Goal: Task Accomplishment & Management: Complete application form

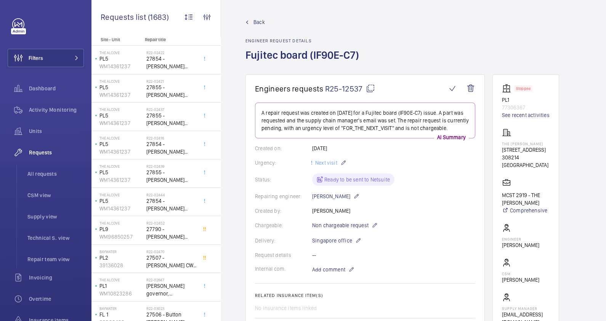
click at [255, 23] on span "Back" at bounding box center [258, 22] width 11 height 8
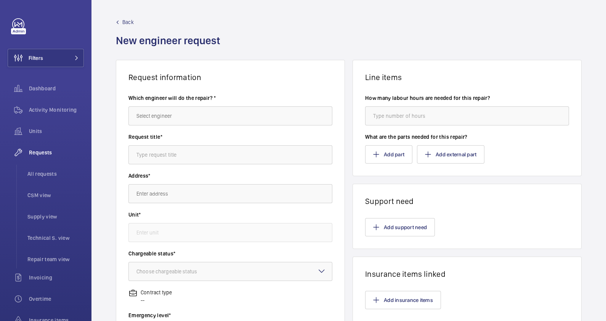
click at [125, 27] on div "Back New engineer request" at bounding box center [170, 39] width 109 height 42
click at [126, 21] on span "Back" at bounding box center [127, 22] width 11 height 8
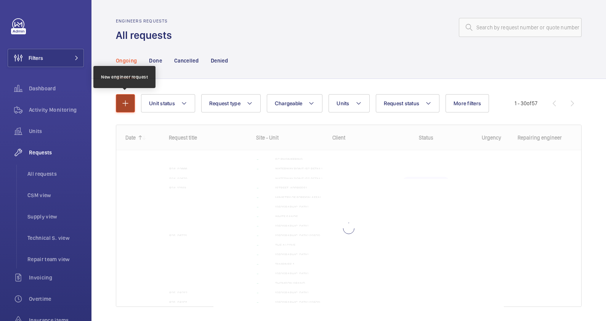
click at [128, 101] on mat-icon "button" at bounding box center [125, 103] width 9 height 9
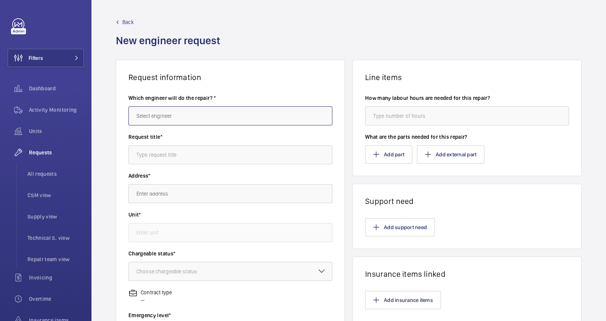
click at [190, 116] on input "text" at bounding box center [230, 115] width 204 height 19
click at [198, 193] on mat-option "[PERSON_NAME]" at bounding box center [229, 195] width 200 height 19
type input "[PERSON_NAME]"
click at [178, 145] on input "text" at bounding box center [230, 154] width 204 height 19
type input "IKEA Alexandra - Oil for maintenance"
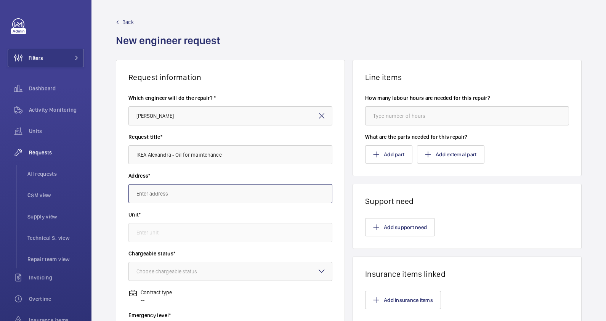
click at [192, 187] on input "text" at bounding box center [230, 193] width 204 height 19
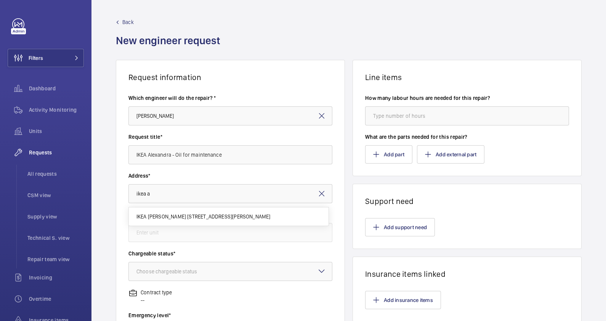
click at [211, 215] on span "IKEA Alexandra 317 Alexandra Rd, 159965 SINGAPORE" at bounding box center [203, 217] width 134 height 8
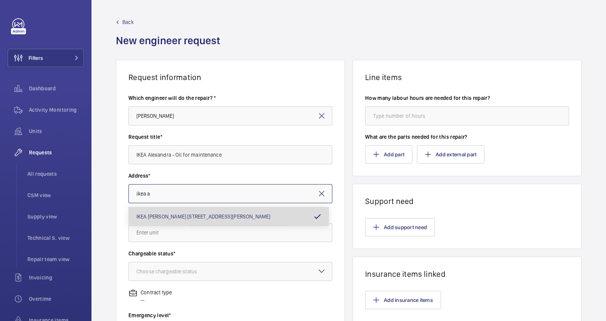
type input "IKEA Alexandra 317 Alexandra Rd, 159965 SINGAPORE"
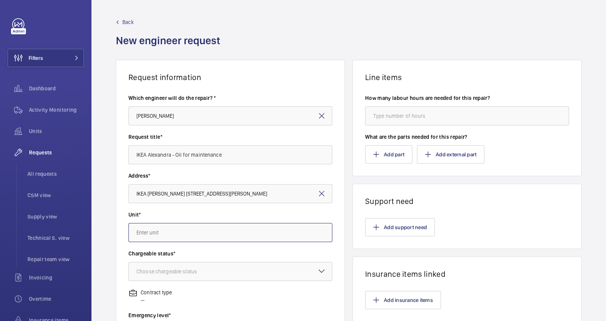
click at [200, 235] on input "text" at bounding box center [230, 232] width 204 height 19
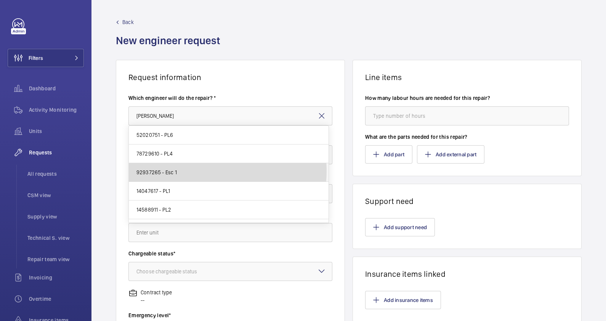
click at [196, 171] on mat-option "92937265 - Esc 1" at bounding box center [229, 172] width 200 height 19
type input "92937265 - Esc 1"
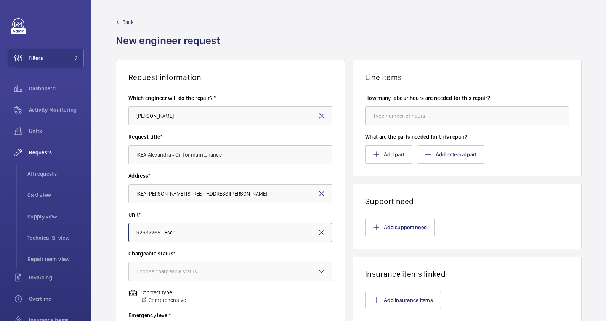
click at [198, 269] on div "Choose chargeable status" at bounding box center [176, 271] width 80 height 8
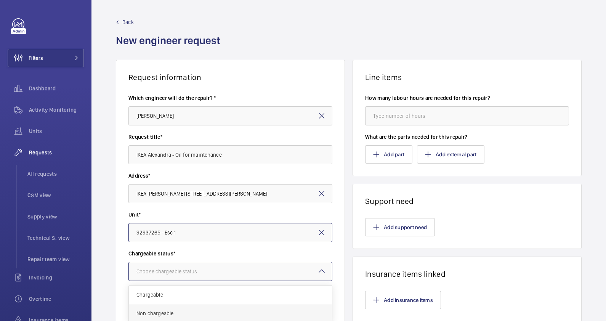
click at [196, 309] on span "Non chargeable" at bounding box center [230, 313] width 188 height 8
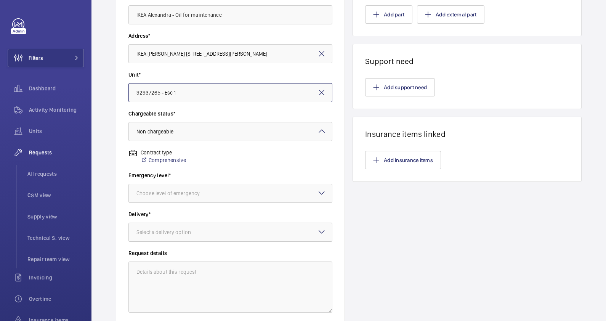
scroll to position [143, 0]
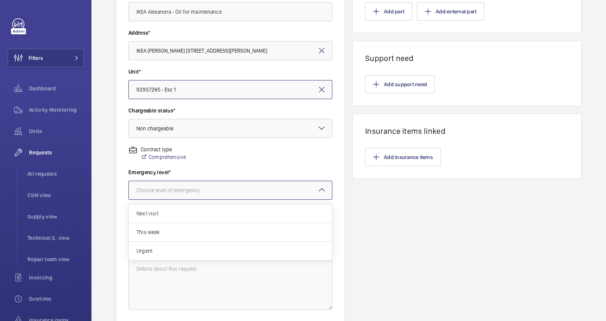
click at [186, 188] on div "Choose level of emergency" at bounding box center [177, 190] width 82 height 8
click at [170, 217] on div "Next visit" at bounding box center [230, 213] width 203 height 19
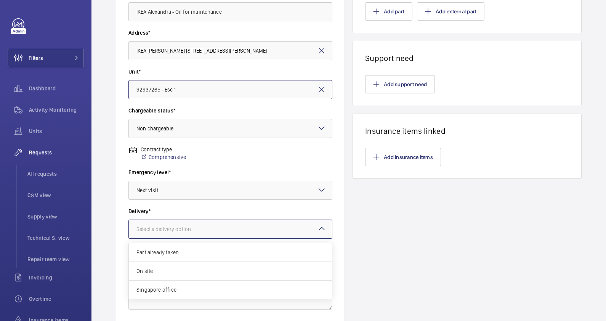
click at [187, 227] on div "Select a delivery option" at bounding box center [173, 229] width 74 height 8
click at [185, 275] on div "On site" at bounding box center [230, 271] width 203 height 19
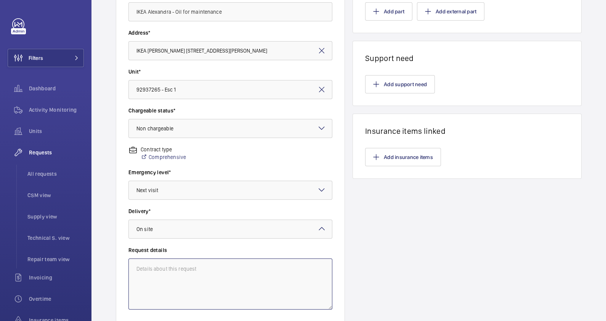
click at [185, 267] on textarea at bounding box center [230, 283] width 204 height 51
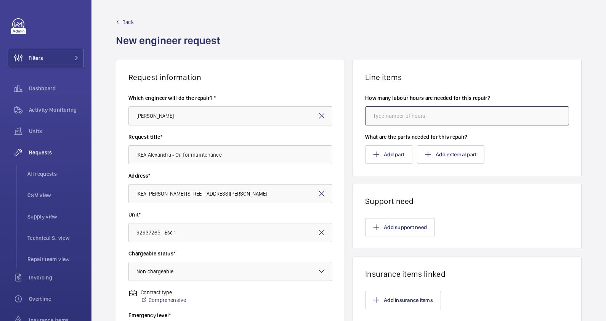
click at [401, 116] on input "number" at bounding box center [467, 115] width 204 height 19
click at [396, 158] on button "Add part" at bounding box center [388, 154] width 47 height 18
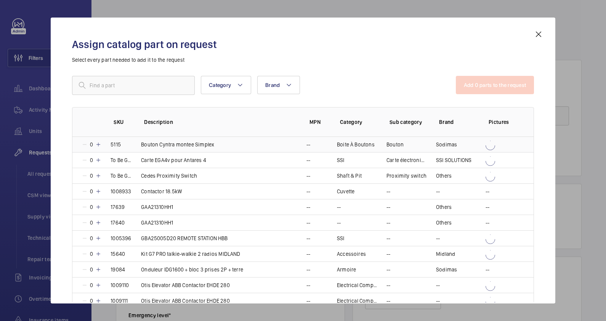
click at [177, 143] on p "Bouton Cyntra montee Simplex" at bounding box center [177, 145] width 73 height 8
click at [539, 35] on mat-icon at bounding box center [538, 34] width 9 height 9
click at [481, 106] on input "number" at bounding box center [467, 115] width 204 height 19
click at [481, 117] on input "number" at bounding box center [467, 115] width 204 height 19
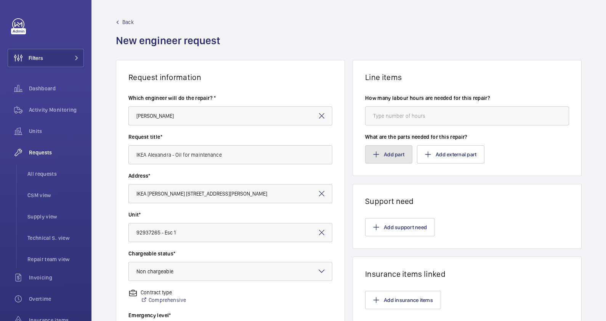
click at [383, 154] on button "Add part" at bounding box center [388, 154] width 47 height 18
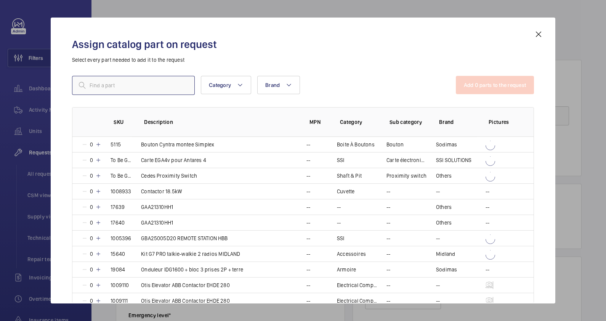
click at [165, 86] on input "text" at bounding box center [133, 85] width 123 height 19
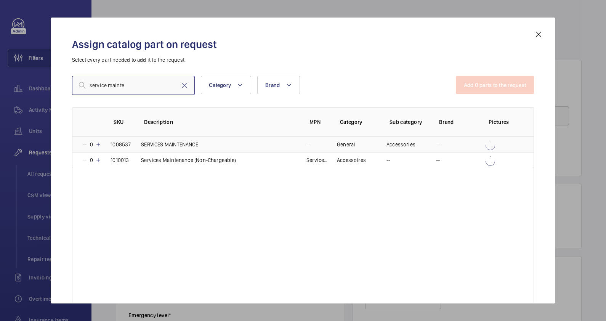
type input "service mainte"
click at [214, 142] on td "SERVICES MAINTENANCE" at bounding box center [214, 144] width 165 height 15
click at [472, 87] on button "Add 1 parts to the request" at bounding box center [495, 85] width 77 height 18
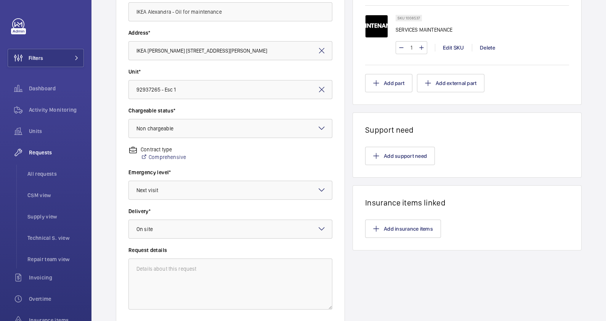
scroll to position [198, 0]
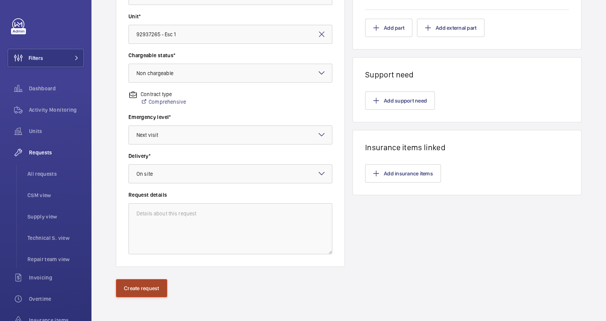
click at [124, 282] on button "Create request" at bounding box center [141, 288] width 51 height 18
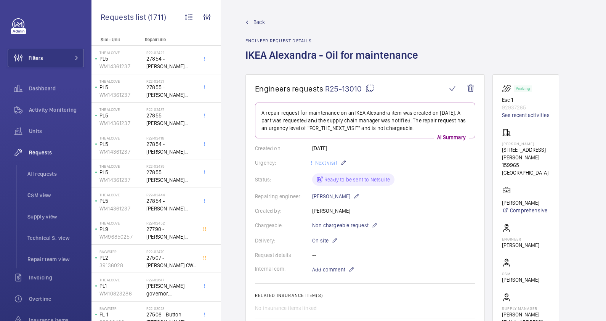
click at [372, 86] on mat-icon at bounding box center [369, 88] width 9 height 9
click at [259, 22] on span "Back" at bounding box center [258, 22] width 11 height 8
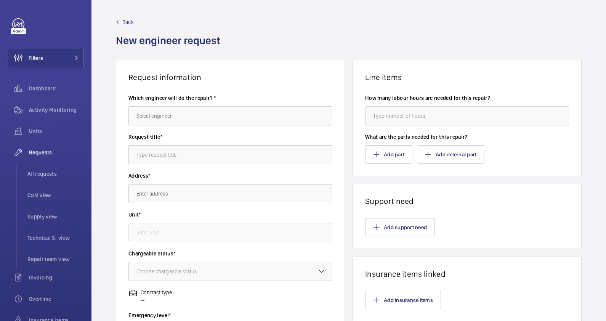
click at [125, 24] on span "Back" at bounding box center [127, 22] width 11 height 8
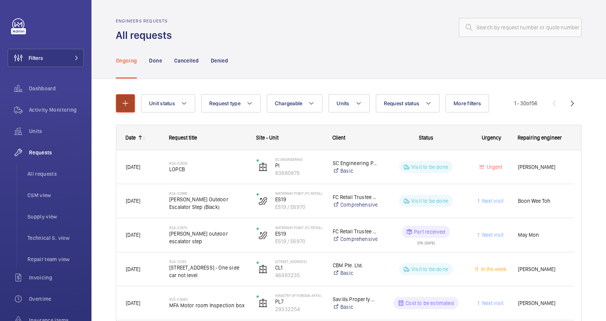
click at [126, 103] on mat-icon "button" at bounding box center [125, 103] width 9 height 9
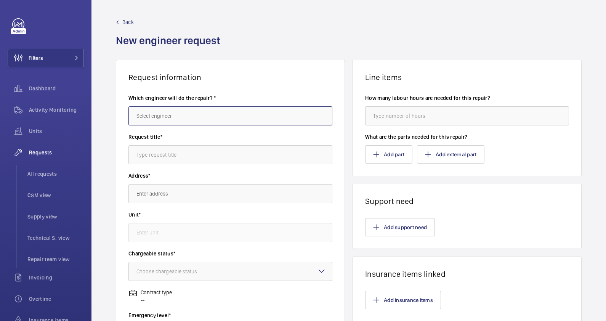
click at [201, 114] on input "text" at bounding box center [230, 115] width 204 height 19
click at [174, 136] on span "[PERSON_NAME]" at bounding box center [155, 139] width 38 height 8
click at [199, 135] on label "Request title*" at bounding box center [230, 137] width 204 height 8
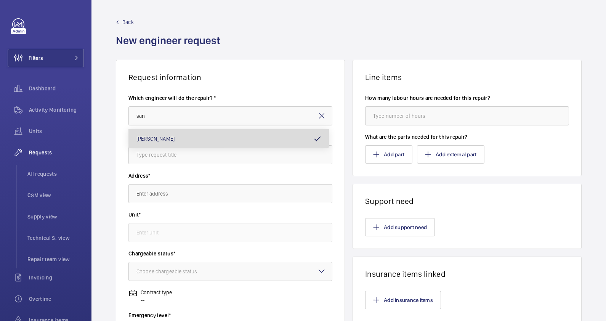
type input "[PERSON_NAME]"
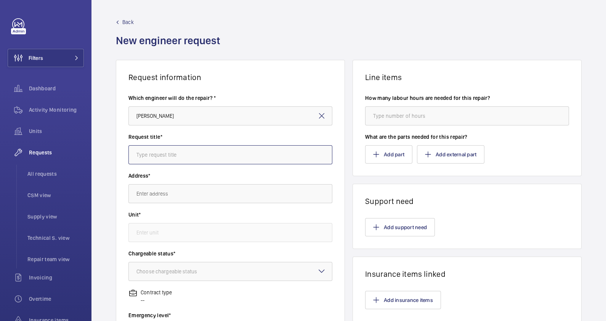
click at [214, 154] on input "text" at bounding box center [230, 154] width 204 height 19
type input "[PERSON_NAME] - Maintenance consumables"
click at [211, 196] on input "text" at bounding box center [230, 193] width 204 height 19
click at [219, 152] on input "[PERSON_NAME] - Maintenance consumables" at bounding box center [230, 154] width 204 height 19
drag, startPoint x: 219, startPoint y: 152, endPoint x: 217, endPoint y: 161, distance: 8.9
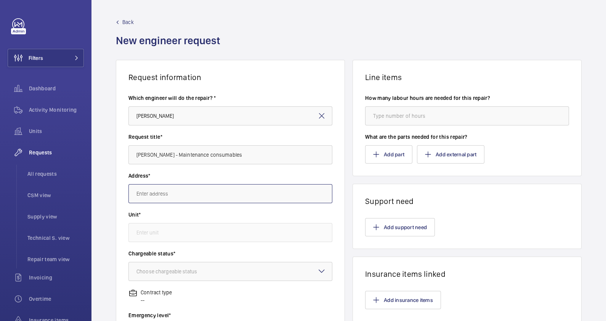
click at [169, 200] on input "text" at bounding box center [230, 193] width 204 height 19
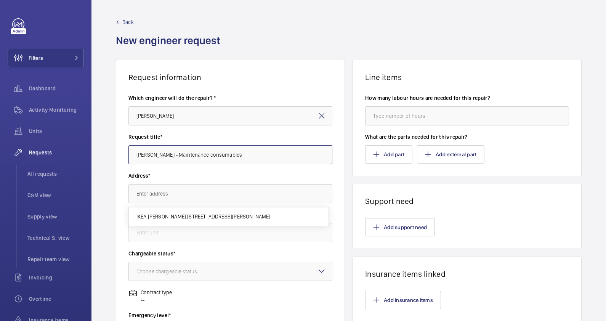
drag, startPoint x: 243, startPoint y: 155, endPoint x: 206, endPoint y: 153, distance: 37.4
click at [206, 153] on input "[PERSON_NAME] - Maintenance consumables" at bounding box center [230, 154] width 204 height 19
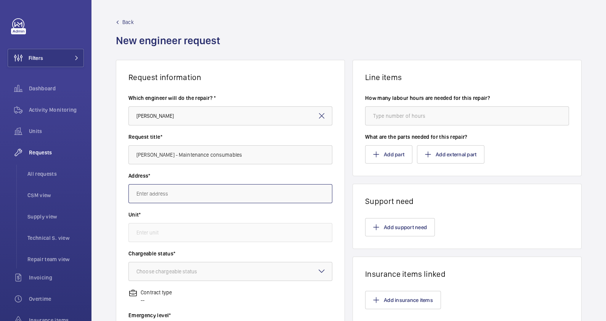
click at [206, 191] on input "text" at bounding box center [230, 193] width 204 height 19
click at [205, 218] on span "IKEA Alexandra 317 Alexandra Rd, 159965 SINGAPORE" at bounding box center [203, 217] width 134 height 8
click at [235, 215] on label "Unit*" at bounding box center [230, 215] width 204 height 8
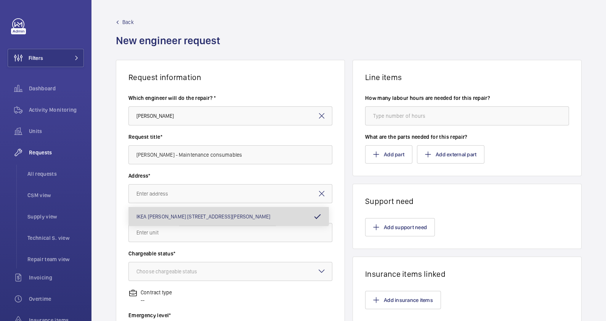
type input "IKEA Alexandra 317 Alexandra Rd, 159965 SINGAPORE"
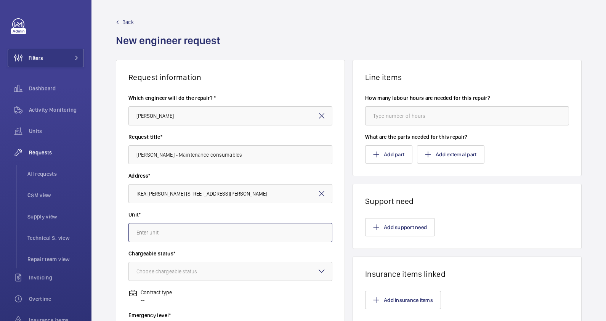
click at [220, 236] on input "text" at bounding box center [230, 232] width 204 height 19
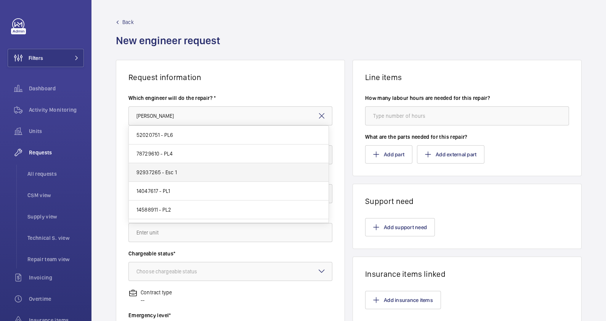
click at [176, 172] on mat-option "92937265 - Esc 1" at bounding box center [229, 172] width 200 height 19
type input "92937265 - Esc 1"
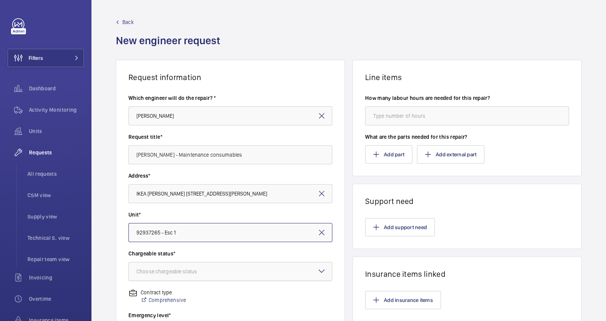
click at [180, 268] on div "Choose chargeable status" at bounding box center [176, 271] width 80 height 8
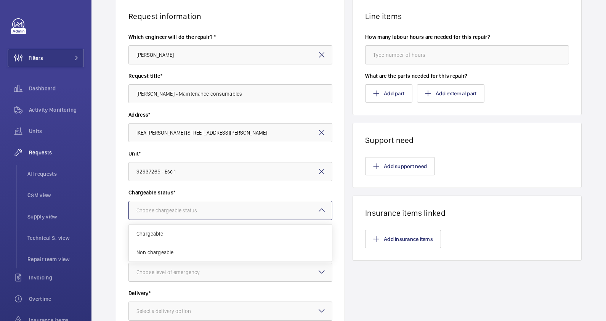
scroll to position [95, 0]
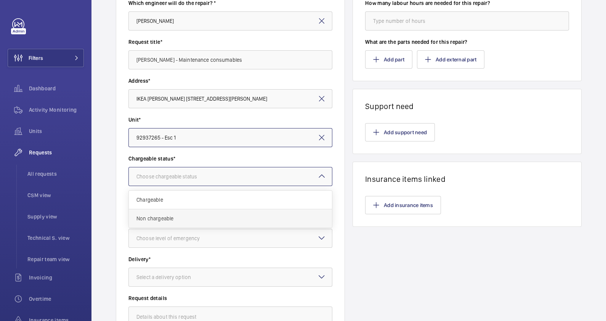
click at [160, 216] on span "Non chargeable" at bounding box center [230, 218] width 188 height 8
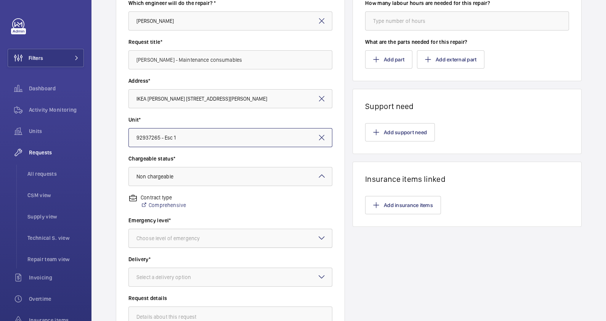
click at [206, 237] on div "Choose level of emergency" at bounding box center [177, 238] width 82 height 8
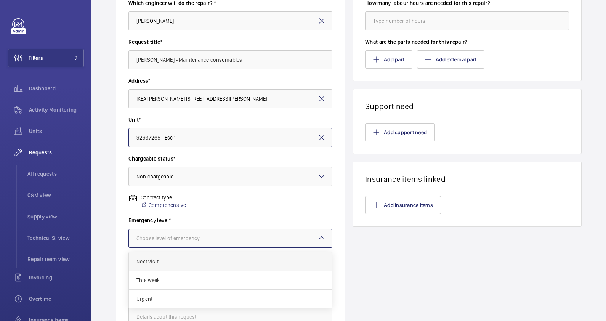
click at [193, 263] on span "Next visit" at bounding box center [230, 262] width 188 height 8
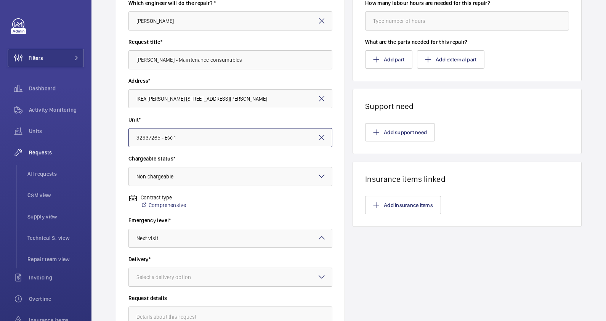
click at [202, 275] on div "Select a delivery option" at bounding box center [173, 277] width 74 height 8
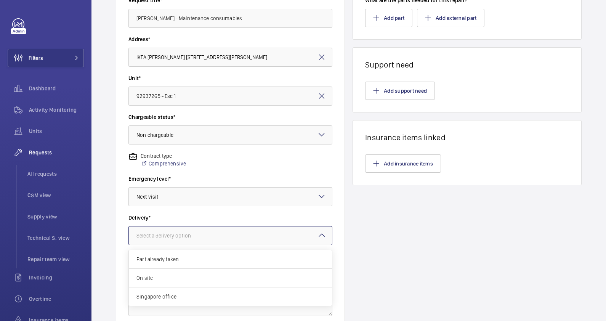
scroll to position [190, 0]
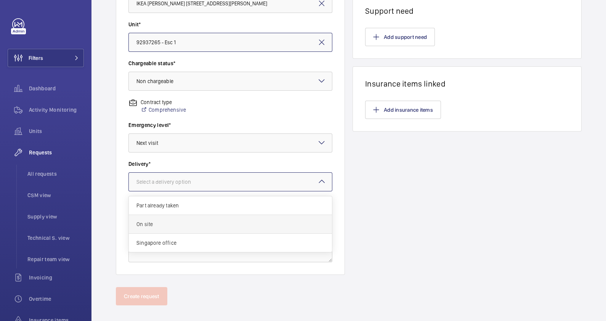
click at [166, 222] on span "On site" at bounding box center [230, 224] width 188 height 8
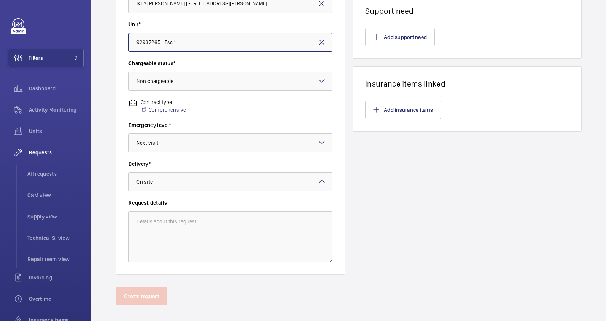
scroll to position [47, 0]
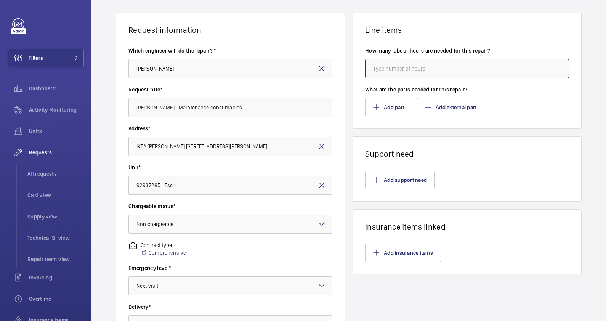
click at [385, 64] on input "number" at bounding box center [467, 68] width 204 height 19
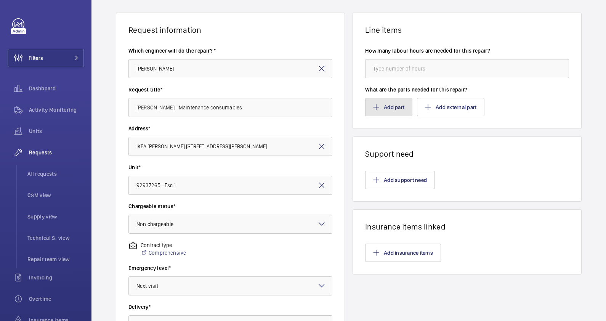
click at [387, 103] on button "Add part" at bounding box center [388, 107] width 47 height 18
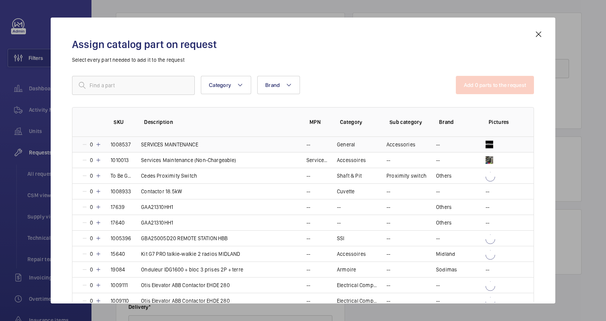
click at [160, 145] on p "SERVICES MAINTENANCE" at bounding box center [169, 145] width 57 height 8
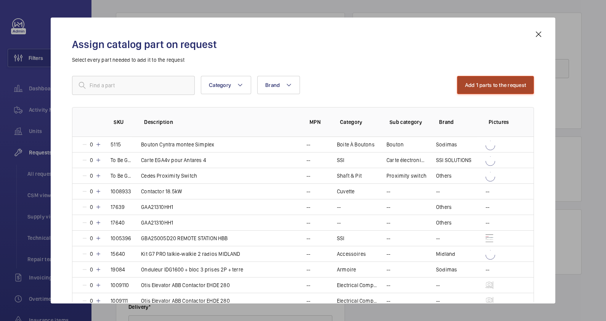
click at [471, 85] on button "Add 1 parts to the request" at bounding box center [495, 85] width 77 height 18
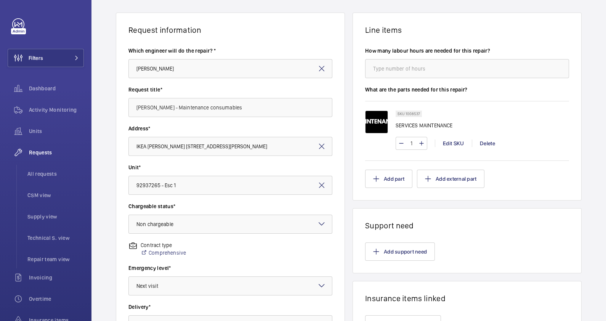
click at [138, 286] on span "Next visit" at bounding box center [147, 286] width 22 height 6
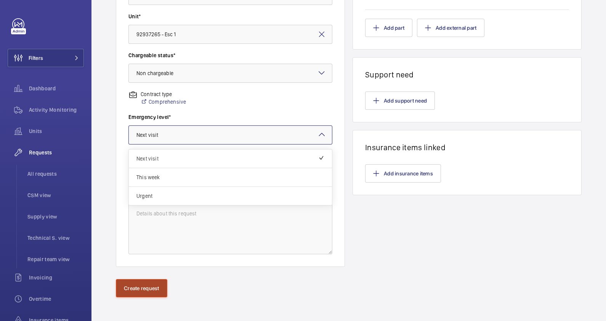
click at [133, 288] on button "Create request" at bounding box center [141, 288] width 51 height 18
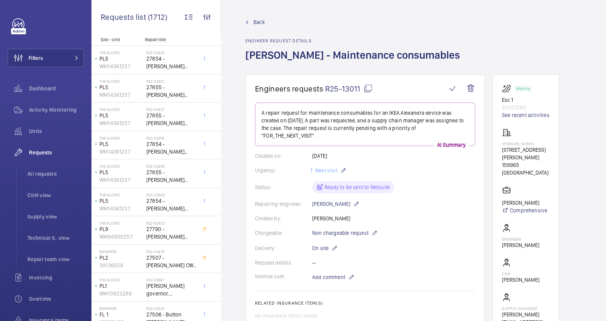
click at [366, 87] on mat-icon at bounding box center [367, 88] width 9 height 9
drag, startPoint x: 246, startPoint y: 54, endPoint x: 450, endPoint y: 53, distance: 203.8
click at [450, 53] on h1 "[PERSON_NAME] - Maintenance consumables" at bounding box center [354, 61] width 219 height 26
copy h1 "[PERSON_NAME] - Maintenance consumables"
